Goal: Task Accomplishment & Management: Manage account settings

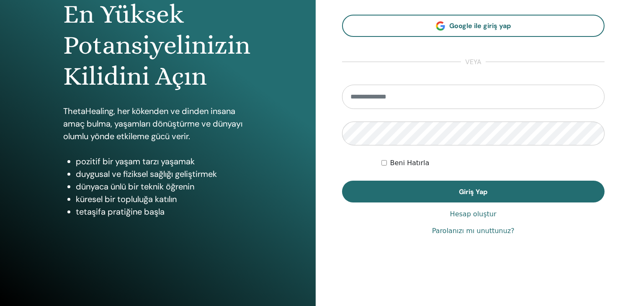
scroll to position [96, 0]
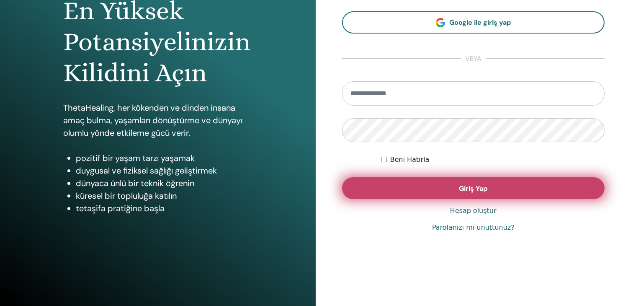
type input "**********"
click at [454, 186] on button "Giriş Yap" at bounding box center [473, 188] width 263 height 22
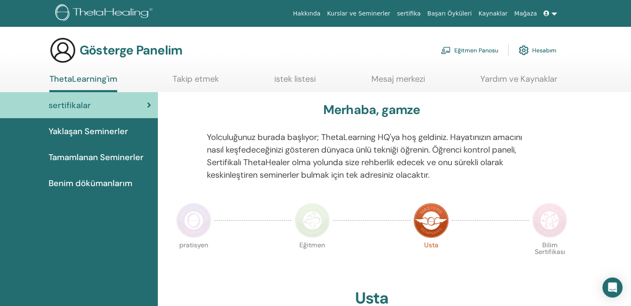
click at [553, 14] on link at bounding box center [551, 14] width 20 height 16
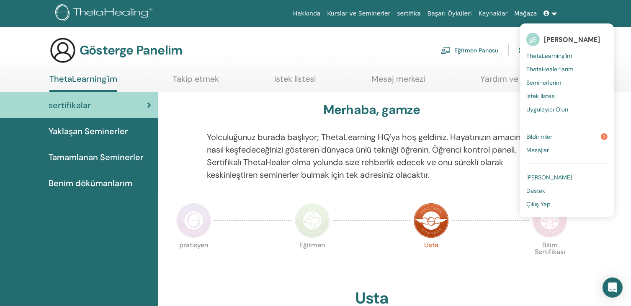
click at [545, 136] on font "Bildirimler" at bounding box center [540, 137] width 26 height 8
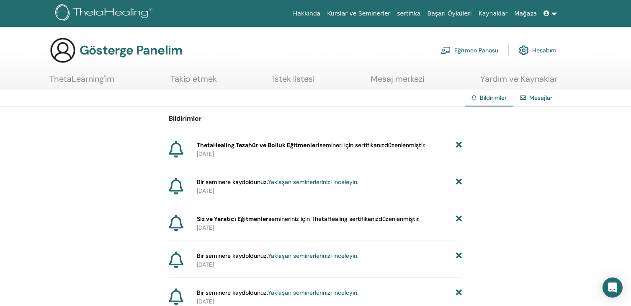
click at [474, 52] on font "Eğitmen Panosu" at bounding box center [477, 51] width 44 height 8
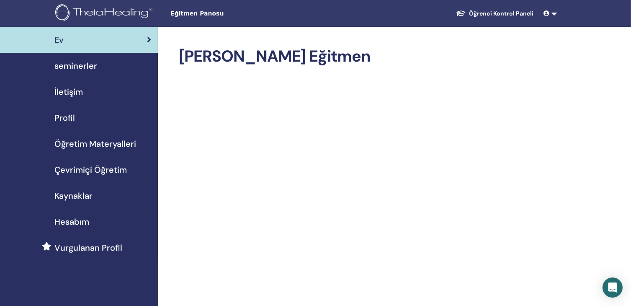
click at [525, 13] on link "Öğrenci Kontrol Paneli" at bounding box center [495, 14] width 91 height 16
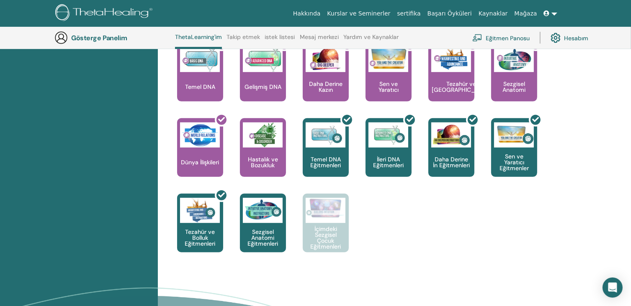
scroll to position [357, 0]
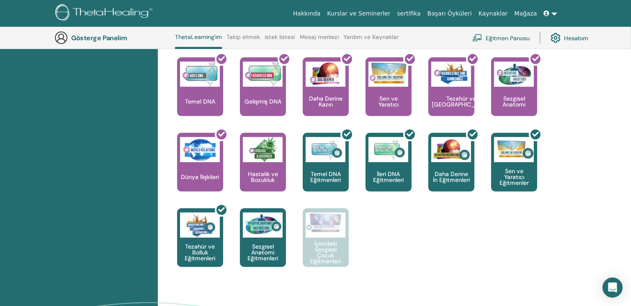
click at [201, 35] on font "ThetaLearning'im" at bounding box center [198, 37] width 47 height 8
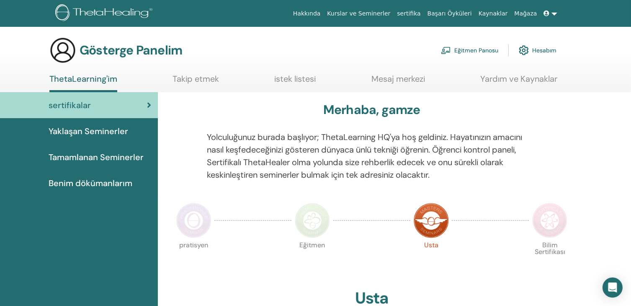
click at [98, 182] on font "Benim dökümanlarım" at bounding box center [91, 183] width 84 height 11
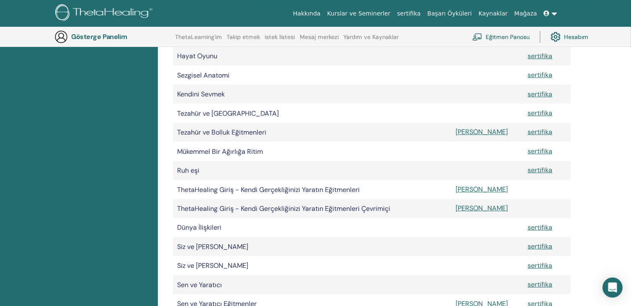
scroll to position [313, 0]
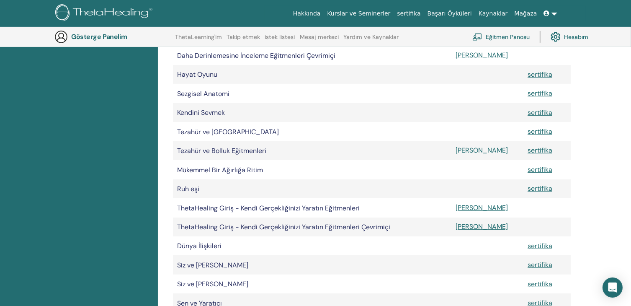
click at [471, 155] on font "[PERSON_NAME]" at bounding box center [482, 150] width 52 height 9
